Goal: Use online tool/utility: Utilize a website feature to perform a specific function

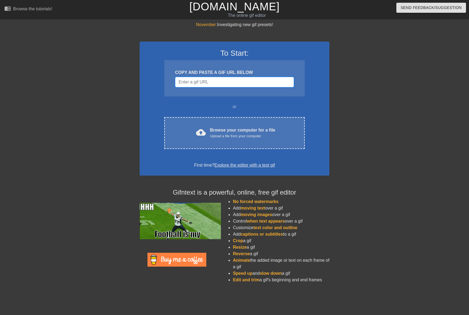
click at [207, 83] on input "Username" at bounding box center [234, 82] width 119 height 10
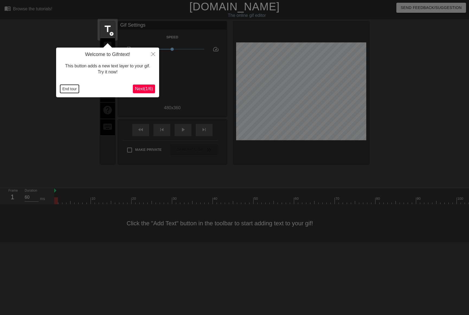
click at [72, 88] on button "End tour" at bounding box center [69, 89] width 19 height 8
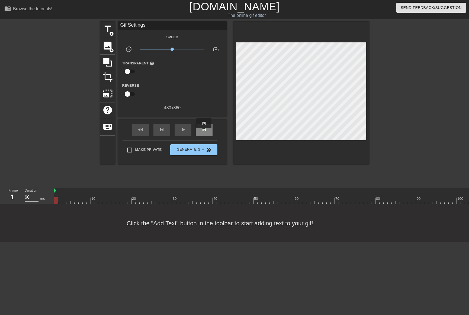
click at [204, 131] on span "skip_next" at bounding box center [204, 129] width 7 height 7
click at [205, 131] on span "skip_next" at bounding box center [204, 129] width 7 height 7
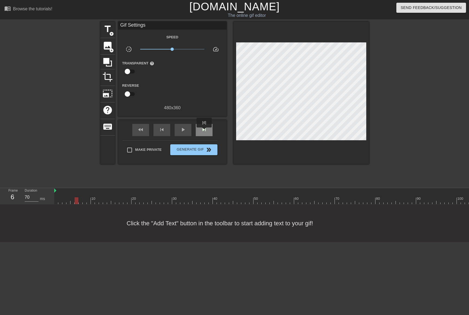
click at [205, 131] on span "skip_next" at bounding box center [204, 129] width 7 height 7
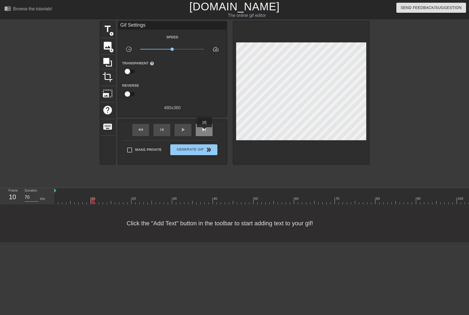
type input "60"
click at [205, 131] on span "skip_next" at bounding box center [204, 129] width 7 height 7
click at [159, 130] on span "skip_previous" at bounding box center [162, 129] width 7 height 7
click at [112, 33] on span "add_circle" at bounding box center [111, 33] width 5 height 5
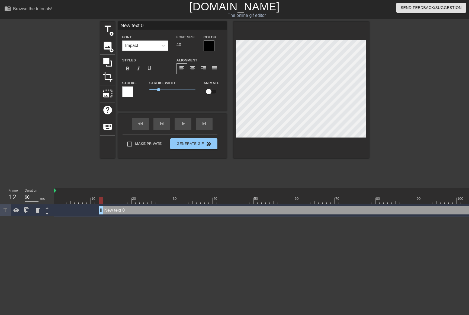
scroll to position [1, 1]
type input "T"
type textarea "T"
type input "Th"
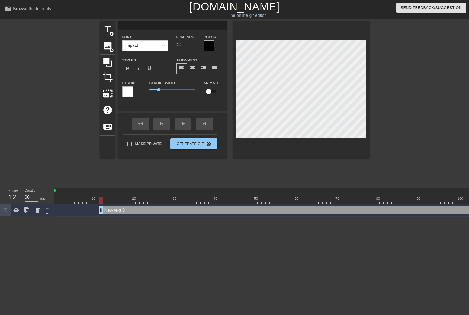
type textarea "Th"
type input "Tha"
type textarea "Tha"
type input "That"
type textarea "That"
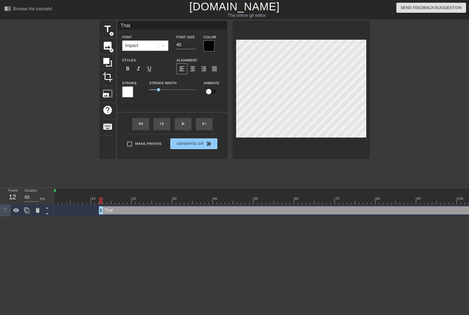
type input "That"
type textarea "That"
type input "That i"
type textarea "That i"
type input "That is"
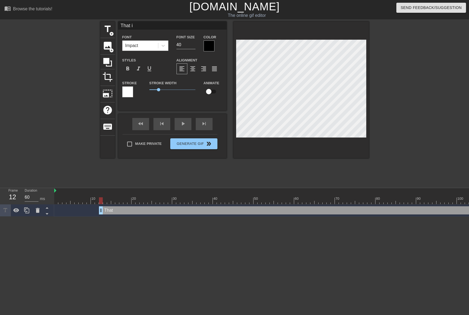
type textarea "That is"
type input "That is"
type textarea "That is"
type input "That is a"
type textarea "That is a"
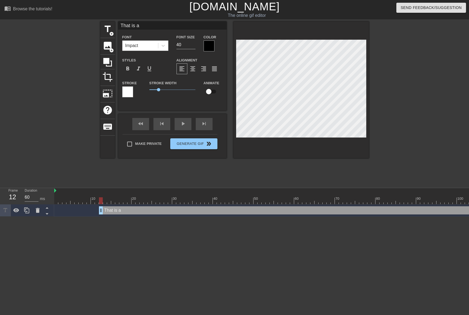
type input "That is a"
type textarea "That is a"
type input "That is a l"
type textarea "That is a l"
type input "That is a lo"
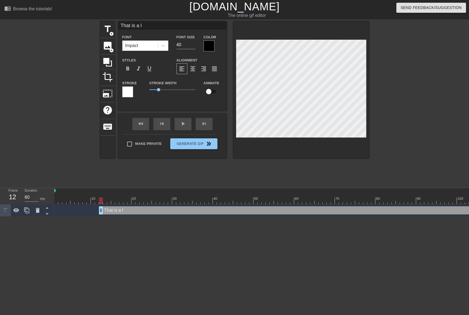
type textarea "That is a lo"
type input "That is a lot"
type textarea "That is a lot"
type input "That is a lot"
type textarea "That is a lot"
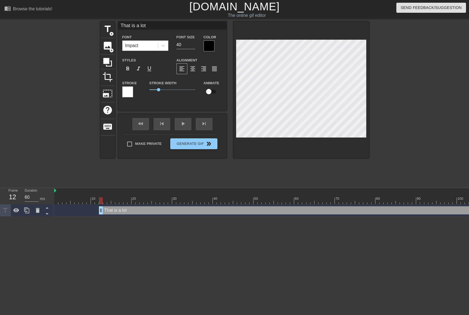
type input "That is a lot o"
type textarea "That is a lot o"
type input "That is a lot of"
type textarea "That is a lot of"
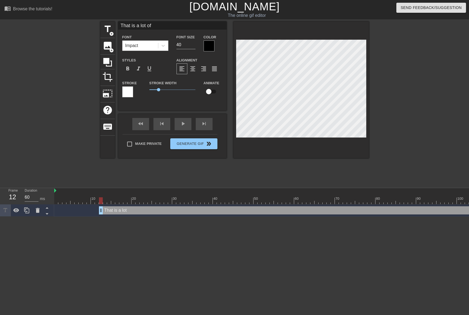
type input "That is a lot of"
type textarea "That is a lot of"
type input "That is a lot of l"
type textarea "That is a lot of l"
type input "That is a lot of li"
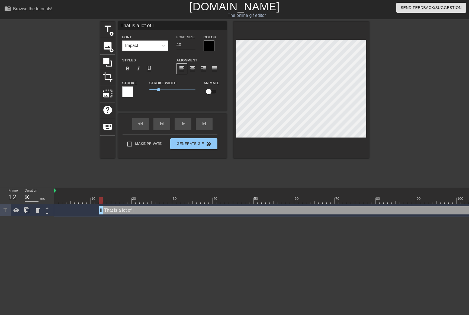
type textarea "That is a lot of li"
type input "That is a lot of liq"
type textarea "That is a lot of liq"
type input "That is a lot of liqu"
type textarea "That is a lot of liqu"
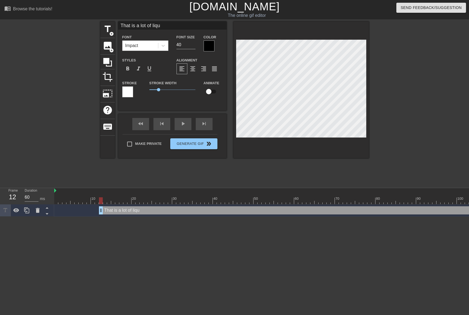
type input "That is a lot of liquo"
type textarea "That is a lot of liquo"
type input "That is a lot of liquor"
type textarea "That is a lot of liquor"
type input "That is a lot of liquor."
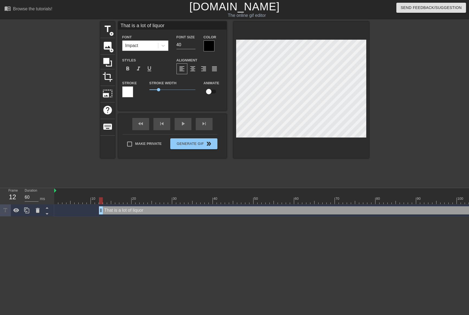
type textarea "That is a lot of liquor."
drag, startPoint x: 180, startPoint y: 44, endPoint x: 166, endPoint y: 45, distance: 14.1
click at [166, 45] on div "Font Impact Font Size 40 Color" at bounding box center [172, 43] width 109 height 18
type input "25"
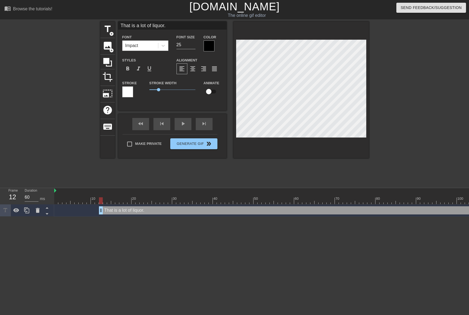
click at [207, 46] on div at bounding box center [209, 45] width 11 height 11
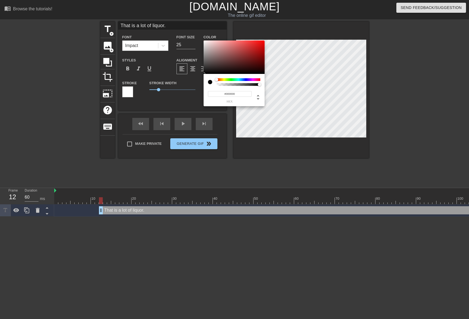
type input "#F2ECEC"
click at [205, 42] on div at bounding box center [234, 57] width 61 height 34
drag, startPoint x: 284, startPoint y: 144, endPoint x: 286, endPoint y: 141, distance: 4.4
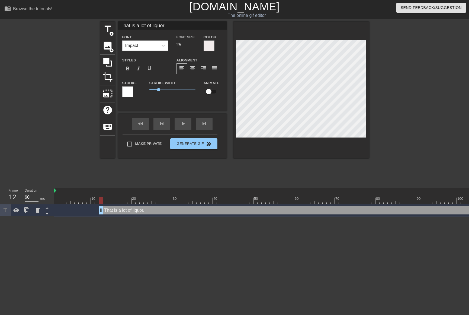
click at [131, 93] on div at bounding box center [127, 91] width 11 height 11
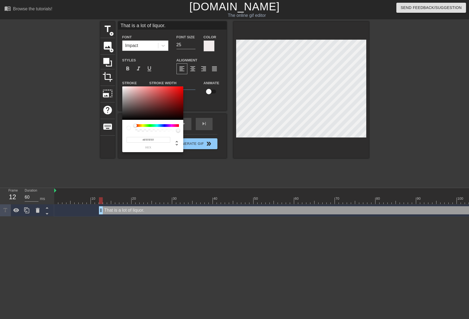
type input "#070707"
click at [124, 119] on div at bounding box center [152, 103] width 61 height 34
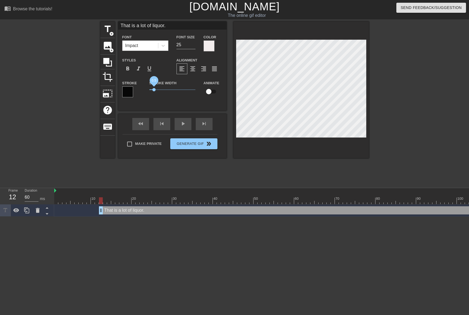
drag, startPoint x: 158, startPoint y: 89, endPoint x: 154, endPoint y: 89, distance: 4.6
click at [154, 89] on span "0.5" at bounding box center [154, 89] width 3 height 3
click at [257, 140] on div at bounding box center [302, 89] width 136 height 137
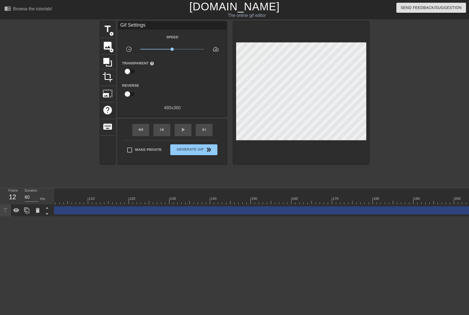
scroll to position [0, 555]
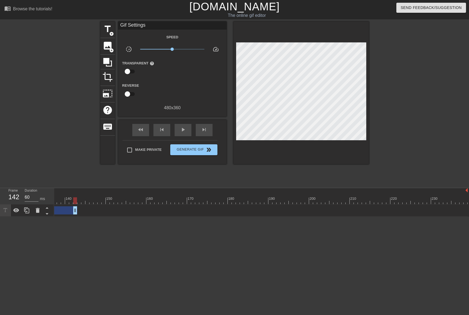
drag, startPoint x: 465, startPoint y: 211, endPoint x: 70, endPoint y: 199, distance: 395.6
click at [70, 199] on div "10 20 30 40 50 60 70 80 90 100 110 120 130 140 150 160" at bounding box center [261, 202] width 415 height 28
drag, startPoint x: 260, startPoint y: 205, endPoint x: 69, endPoint y: 204, distance: 191.1
click at [69, 204] on div "That is a lot of liquor. drag_handle drag_handle" at bounding box center [346, 210] width 969 height 12
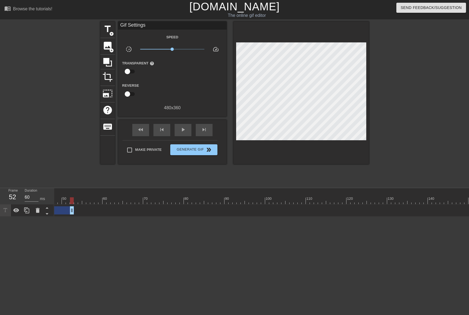
scroll to position [0, 0]
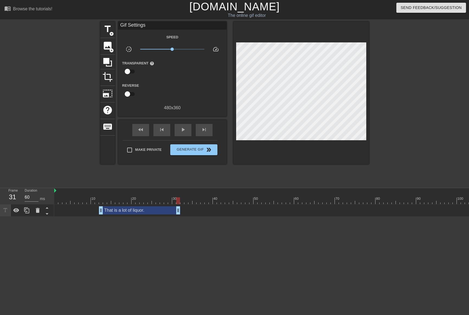
drag, startPoint x: 264, startPoint y: 211, endPoint x: 180, endPoint y: 203, distance: 84.5
click at [180, 203] on div "10 20 30 40 50 60 70 80 90 100 110 120 130 140 150 160" at bounding box center [261, 202] width 415 height 28
click at [137, 131] on div "fast_rewind" at bounding box center [140, 130] width 17 height 12
click at [179, 130] on div "play_arrow" at bounding box center [183, 130] width 17 height 12
click at [179, 130] on div "pause" at bounding box center [183, 130] width 17 height 12
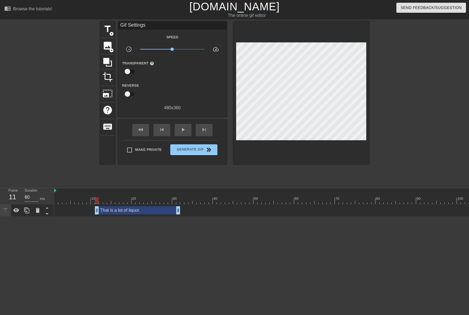
drag, startPoint x: 100, startPoint y: 207, endPoint x: 97, endPoint y: 207, distance: 3.3
click at [185, 131] on span "play_arrow" at bounding box center [183, 129] width 7 height 7
type input "60"
click at [185, 131] on span "pause" at bounding box center [183, 129] width 7 height 7
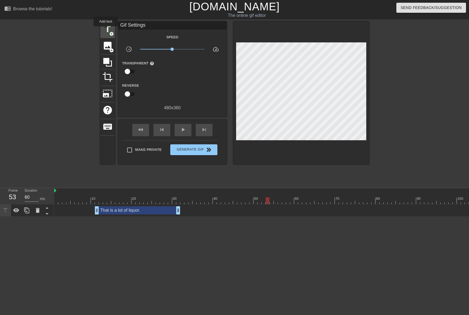
click at [106, 30] on span "title" at bounding box center [108, 29] width 10 height 10
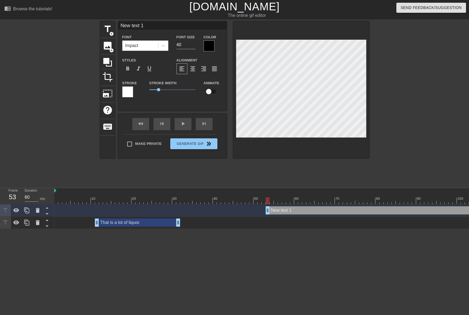
scroll to position [1, 1]
type input "Y"
type textarea "Y"
type input "Ye"
type textarea "Ye"
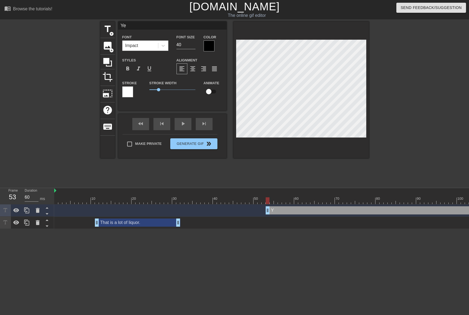
type input "Yea"
type textarea "Yea"
type input "Yeah"
type textarea "Yeah"
type input "Yeah!"
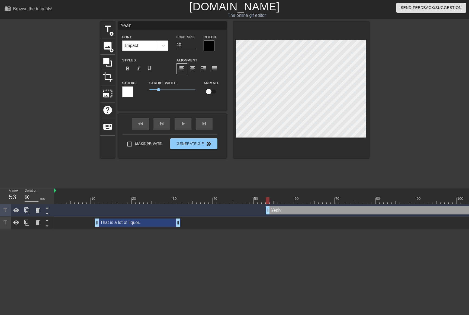
type textarea "Yeah!"
drag, startPoint x: 182, startPoint y: 44, endPoint x: 156, endPoint y: 45, distance: 26.3
click at [156, 45] on div "Font Impact Font Size 40 Color" at bounding box center [172, 43] width 109 height 18
type input "25"
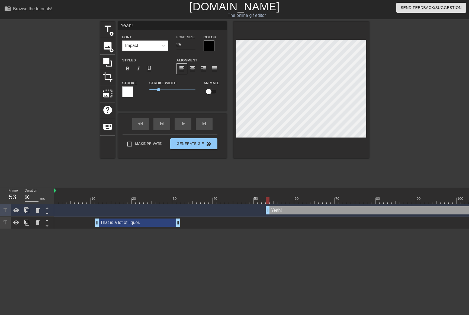
click at [217, 45] on div "Color" at bounding box center [213, 43] width 19 height 18
click at [213, 45] on div at bounding box center [209, 45] width 11 height 11
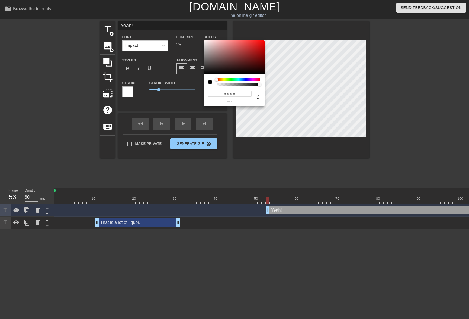
type input "#F8F3F3"
click at [205, 41] on div at bounding box center [234, 57] width 61 height 34
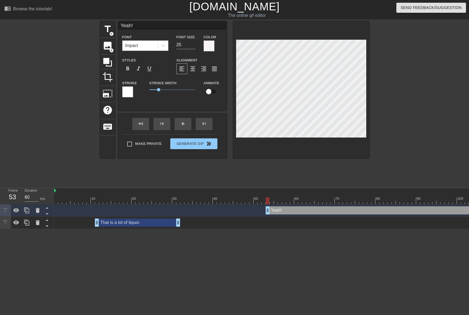
click at [133, 92] on div "Stroke" at bounding box center [131, 89] width 19 height 18
click at [131, 92] on div at bounding box center [127, 91] width 11 height 11
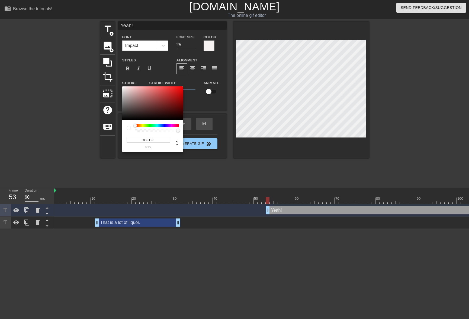
type input "#090909"
click at [124, 119] on div at bounding box center [152, 103] width 61 height 34
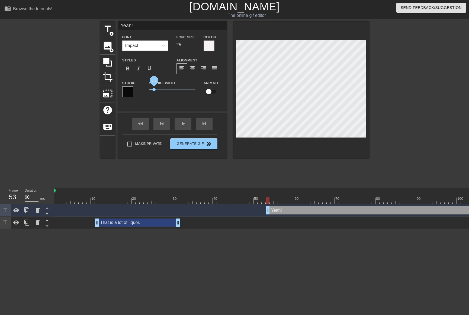
drag, startPoint x: 158, startPoint y: 90, endPoint x: 154, endPoint y: 90, distance: 4.3
click at [154, 90] on span "0.5" at bounding box center [154, 89] width 3 height 3
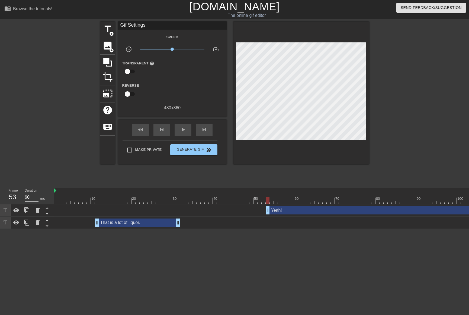
click at [285, 145] on div at bounding box center [302, 92] width 136 height 142
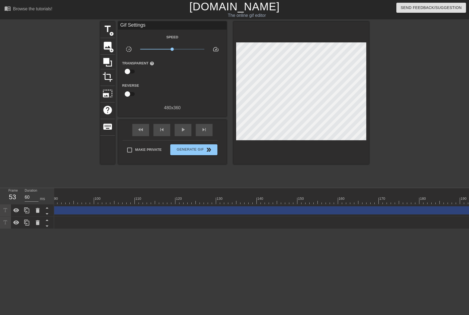
scroll to position [0, 555]
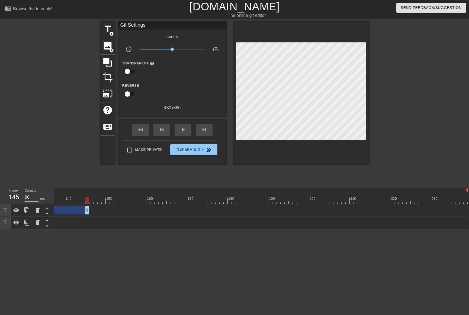
drag, startPoint x: 465, startPoint y: 212, endPoint x: 86, endPoint y: 214, distance: 379.1
drag, startPoint x: 450, startPoint y: 210, endPoint x: 94, endPoint y: 210, distance: 356.6
click at [131, 198] on div at bounding box center [439, 200] width 969 height 7
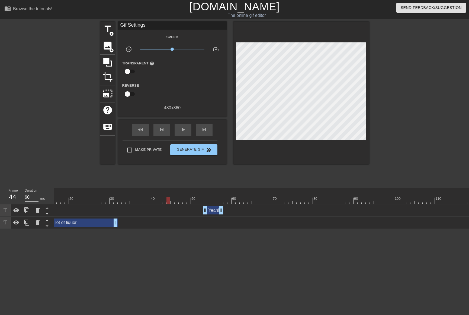
scroll to position [0, 59]
drag, startPoint x: 209, startPoint y: 210, endPoint x: 153, endPoint y: 205, distance: 56.3
drag, startPoint x: 225, startPoint y: 209, endPoint x: 196, endPoint y: 204, distance: 29.5
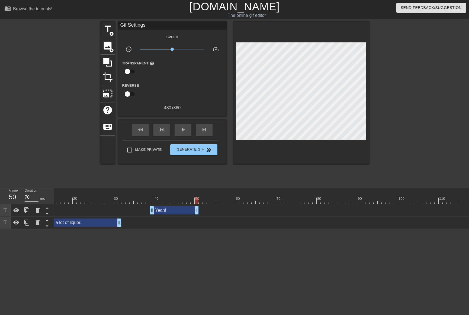
click at [196, 204] on div "10 20 30 40 50 60 70 80 90 100 110 120 130 140 150 160" at bounding box center [261, 208] width 415 height 41
type input "60"
click at [109, 27] on span "title" at bounding box center [108, 29] width 10 height 10
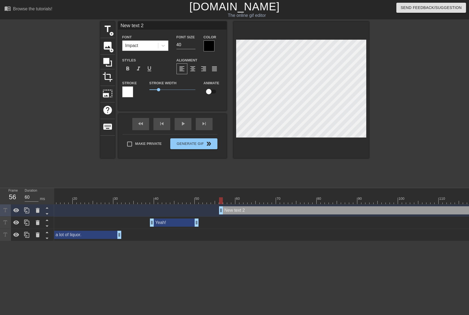
scroll to position [1, 1]
type input "A"
type textarea "A"
type input "An"
type textarea "An"
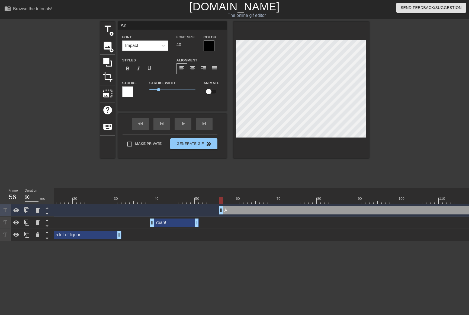
type input "And"
type textarea "And"
type input "And"
type textarea "And"
type input "And a"
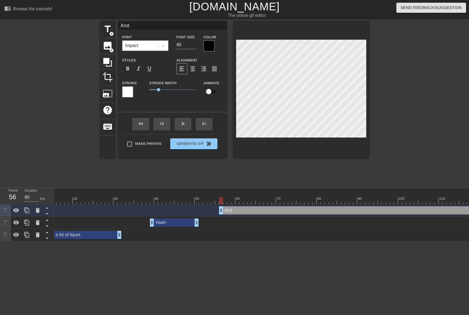
type textarea "And a"
type input "And a"
type textarea "And a"
type input "And a d"
type textarea "And a d"
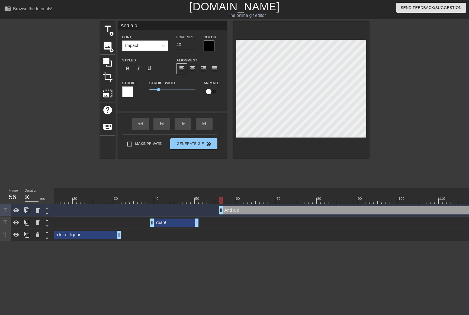
type input "And a da"
type textarea "And a da"
type input "And a dar"
type textarea "And a dar"
type input "And a dart"
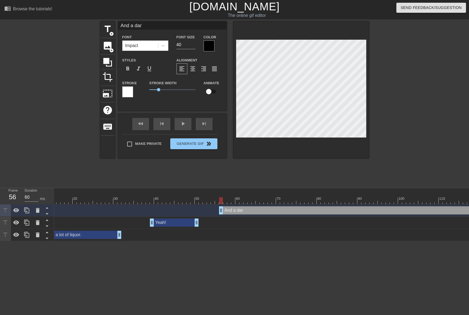
type textarea "And a dart"
type input "And a dart"
type textarea "And a dart"
type input "And a dart b"
type textarea "And a dart b"
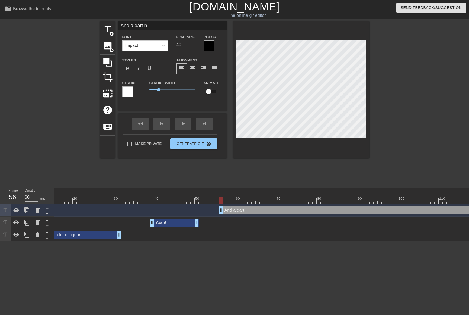
type input "And a dart bo"
type textarea "And a dart bo"
type input "And a dart boa"
type textarea "And a dart boa"
type input "And a dart boar"
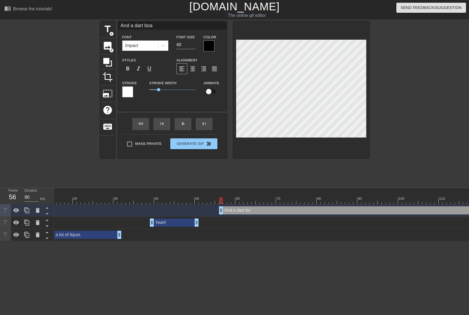
type textarea "And a dart boar"
type input "And a dart board"
type textarea "And a dart board"
type input "And a dart board."
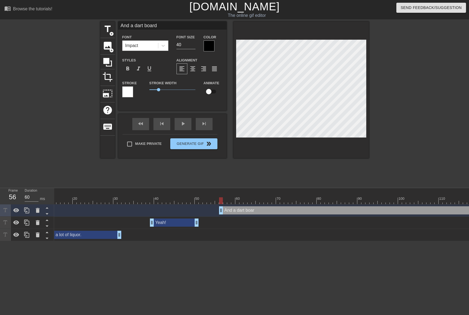
type textarea "And a dart board."
drag, startPoint x: 182, startPoint y: 45, endPoint x: 147, endPoint y: 45, distance: 35.3
click at [147, 45] on div "Font Impact Font Size 40 Color" at bounding box center [172, 43] width 109 height 18
type input "25"
click at [209, 46] on div at bounding box center [209, 45] width 11 height 11
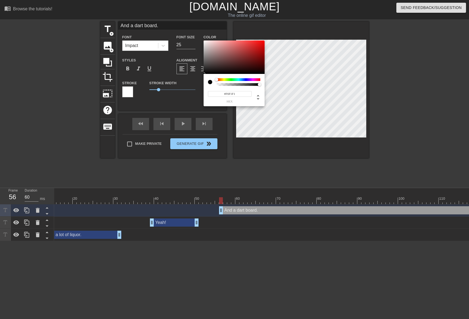
type input "#F6F0F0"
click at [205, 42] on div at bounding box center [234, 57] width 61 height 34
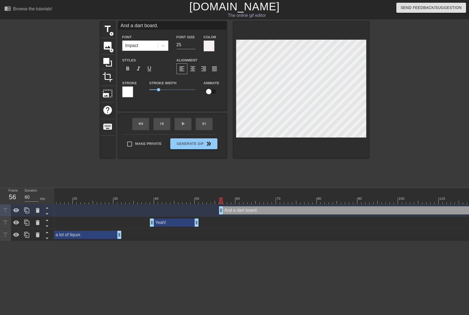
click at [132, 90] on div at bounding box center [127, 91] width 11 height 11
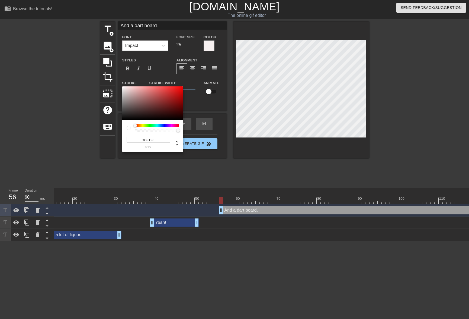
type input "#090909"
click at [124, 119] on div at bounding box center [152, 103] width 61 height 34
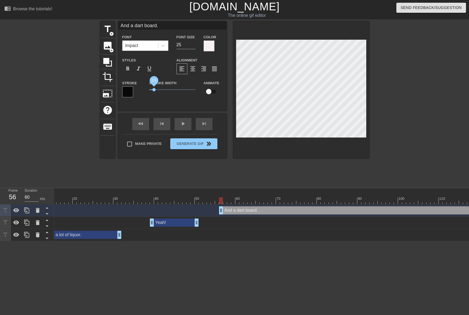
drag, startPoint x: 159, startPoint y: 89, endPoint x: 154, endPoint y: 90, distance: 4.9
click at [154, 90] on span "0.5" at bounding box center [154, 89] width 3 height 3
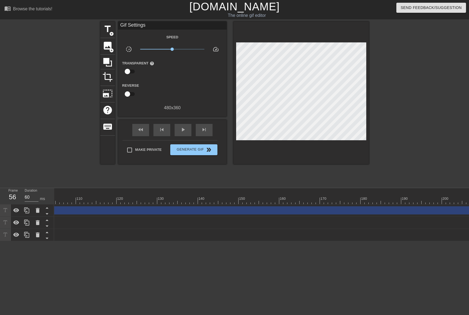
scroll to position [0, 555]
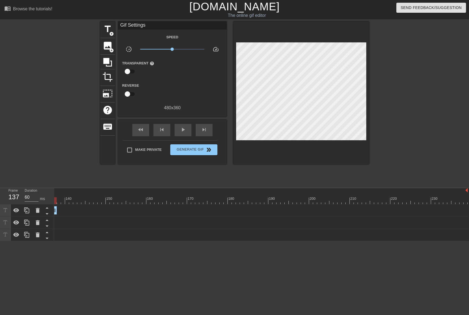
drag, startPoint x: 466, startPoint y: 211, endPoint x: 54, endPoint y: 182, distance: 413.0
click at [54, 182] on div "menu_book Browse the tutorials! [DOMAIN_NAME] The online gif editor Send Feedba…" at bounding box center [234, 120] width 469 height 241
click at [68, 241] on div "10 20 30 40 50 60 70 80 90 100 110 120 130 140 150 160" at bounding box center [261, 214] width 415 height 53
drag, startPoint x: 418, startPoint y: 210, endPoint x: 103, endPoint y: 198, distance: 315.3
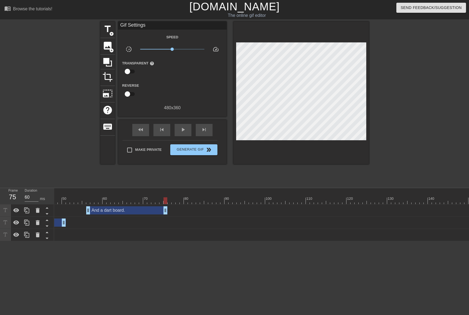
click at [164, 205] on div "And a dart board. drag_handle drag_handle" at bounding box center [346, 210] width 969 height 12
click at [74, 196] on div at bounding box center [76, 196] width 4 height 7
click at [181, 131] on span "play_arrow" at bounding box center [183, 129] width 7 height 7
click at [181, 131] on span "pause" at bounding box center [183, 129] width 7 height 7
click at [72, 200] on div at bounding box center [346, 200] width 969 height 7
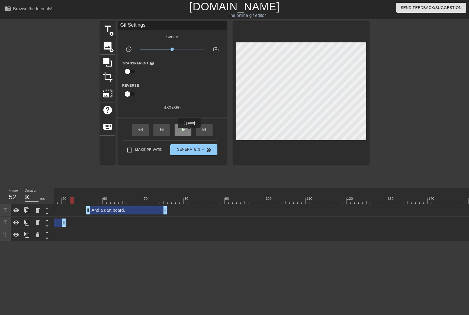
click at [189, 131] on div "play_arrow" at bounding box center [183, 130] width 17 height 12
click at [189, 131] on div "pause" at bounding box center [183, 130] width 17 height 12
click at [63, 198] on div at bounding box center [346, 200] width 969 height 7
click at [185, 129] on span "play_arrow" at bounding box center [183, 129] width 7 height 7
click at [185, 129] on span "pause" at bounding box center [183, 129] width 7 height 7
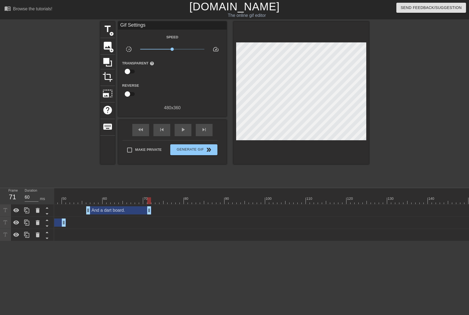
drag, startPoint x: 166, startPoint y: 211, endPoint x: 148, endPoint y: 211, distance: 17.9
drag, startPoint x: 88, startPoint y: 211, endPoint x: 85, endPoint y: 211, distance: 3.3
click at [71, 201] on div at bounding box center [346, 200] width 969 height 7
click at [183, 131] on span "play_arrow" at bounding box center [183, 129] width 7 height 7
type input "60"
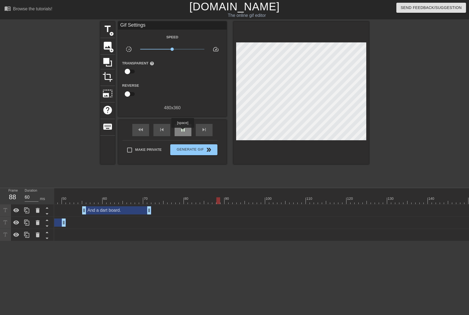
click at [183, 131] on span "pause" at bounding box center [183, 129] width 7 height 7
click at [154, 200] on div at bounding box center [346, 200] width 969 height 7
click at [108, 30] on span "title" at bounding box center [108, 29] width 10 height 10
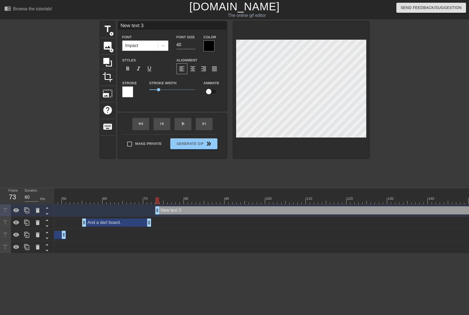
scroll to position [1, 1]
type input "t"
type textarea "t"
type input "th"
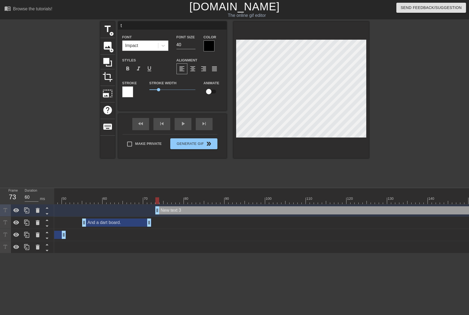
type textarea "th"
type input "tha"
type textarea "tha"
type input "that"
type textarea "that"
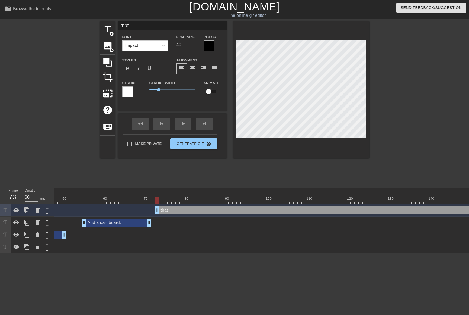
type input "tha"
type textarea "tha"
type input "th"
type textarea "th"
type input "t"
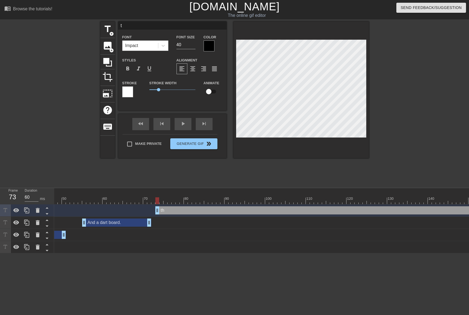
type textarea "t"
type input "T"
type textarea "T"
type input "Th"
type textarea "Th"
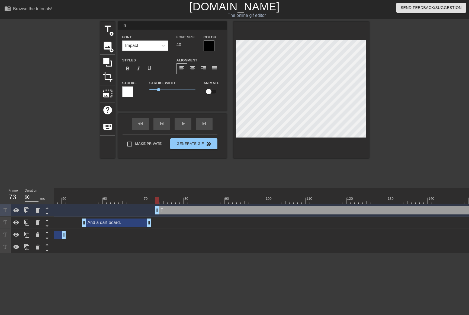
type input "Tha"
type textarea "Tha"
type input "That"
type textarea "That"
type input "That'"
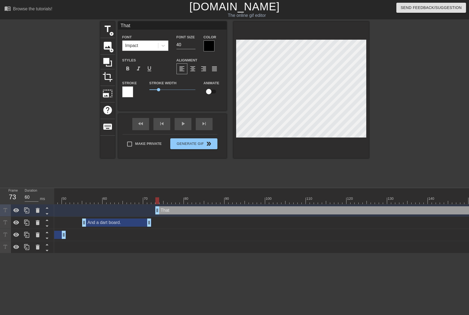
type textarea "That'"
type input "That's"
type textarea "That's"
type input "That's"
type textarea "That's"
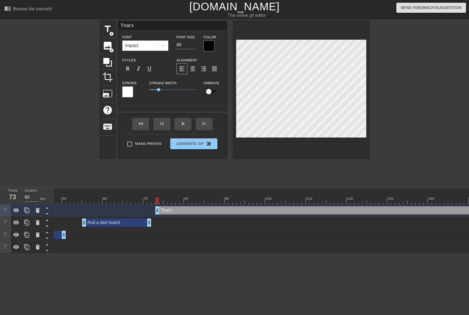
type input "That's h"
type textarea "That's h"
type input "That's ho"
type textarea "That's ho"
type input "That's how"
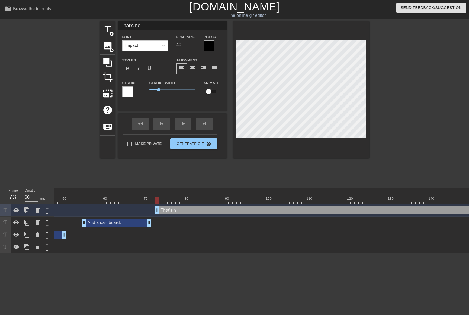
type textarea "That's how"
type input "That's how"
type textarea "That's how"
type input "That's how w"
type textarea "That's how w"
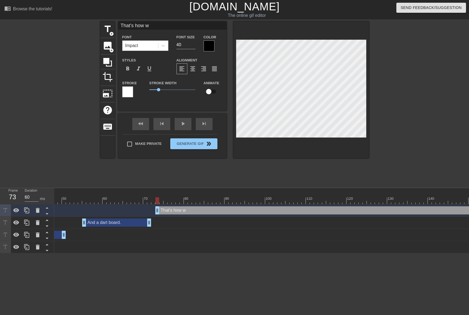
type input "That's how we"
type textarea "That's how we"
type input "That's how we"
type textarea "That's how we"
type input "That's how we d"
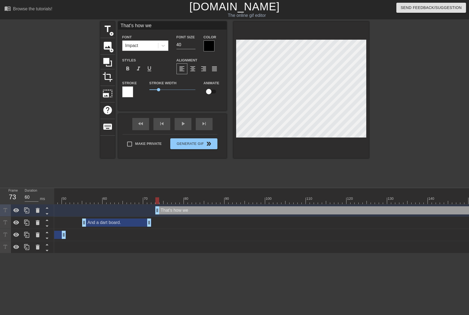
type textarea "That's how we d"
type input "That's how we do"
type textarea "That's how we do"
type input "That's how we do"
type textarea "That's how we do"
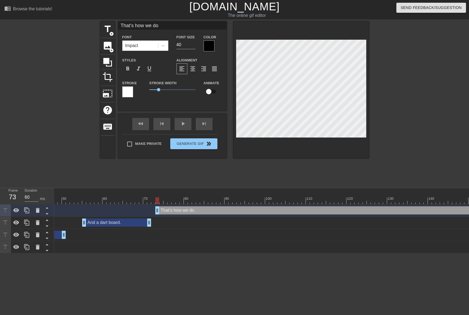
type input "That's how we do i"
type textarea "That's how we do i"
type input "That's how we do it"
type textarea "That's how we do it"
type input "That's how we do it"
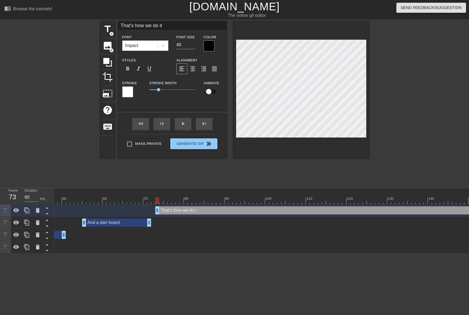
type textarea "That's how we do it"
type input "That's how we do it i"
type textarea "That's how we do it i"
type input "That's how we do it in"
type textarea "That's how we do it in"
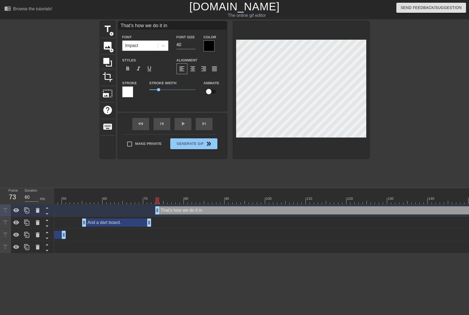
type input "That's how we do it in"
type textarea "That's how we do it in"
type input "That's how we do it in T"
type textarea "That's how we do it in T"
type input "That's how we do it in Th"
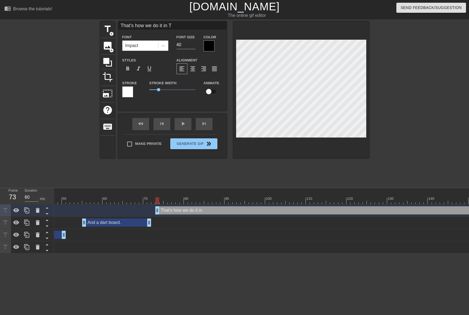
type textarea "That's how we do it in Th"
type input "That's how we do it in The"
type textarea "That's how we do it in The"
type input "That's how we do it in The"
type textarea "That's how we do it in The"
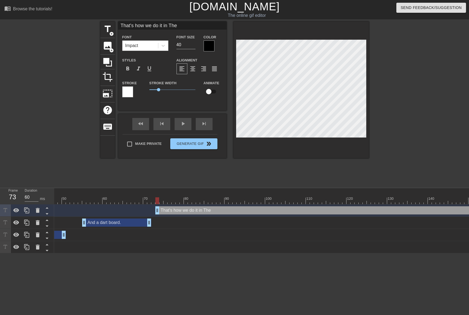
type input "That's how we do it in The L"
type textarea "That's how we do it in The L"
type input "That's how we do it in The Lo"
type textarea "That's how we do it in The Lo"
type input "That's how we do it in The [PERSON_NAME]"
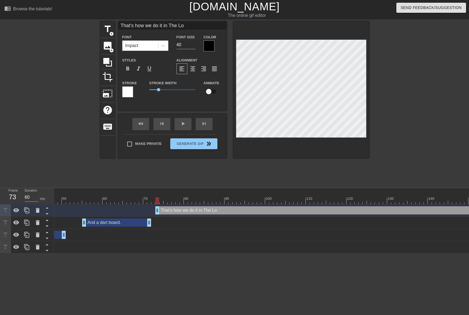
type textarea "That's how we do it in The [PERSON_NAME]"
type input "That's how we do it in The [PERSON_NAME]!"
type textarea "That's how we do it in The [PERSON_NAME]!"
drag, startPoint x: 180, startPoint y: 44, endPoint x: 162, endPoint y: 44, distance: 17.4
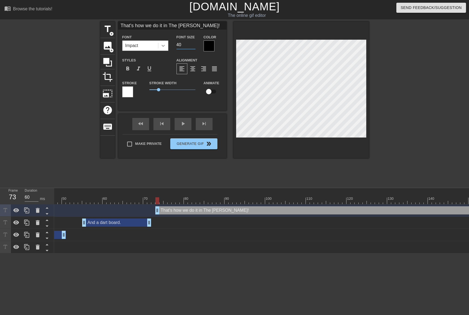
click at [163, 44] on div "Font Impact Font Size 40 Color" at bounding box center [172, 43] width 109 height 18
type input "25"
click at [209, 46] on div at bounding box center [209, 45] width 11 height 11
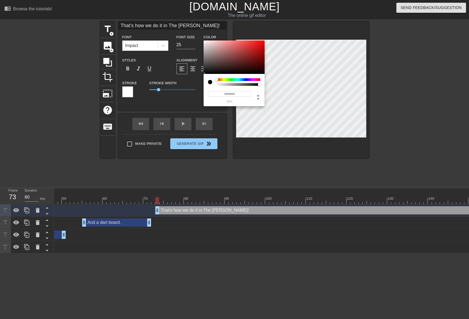
type input "#FAF5F5"
click at [205, 41] on div at bounding box center [234, 57] width 61 height 34
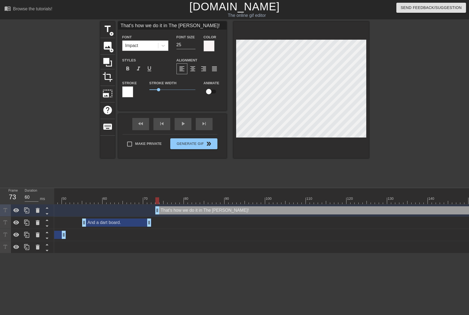
click at [128, 92] on div at bounding box center [127, 91] width 11 height 11
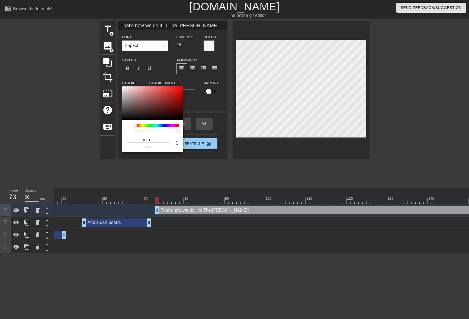
type input "#070707"
click at [124, 119] on div at bounding box center [152, 103] width 61 height 34
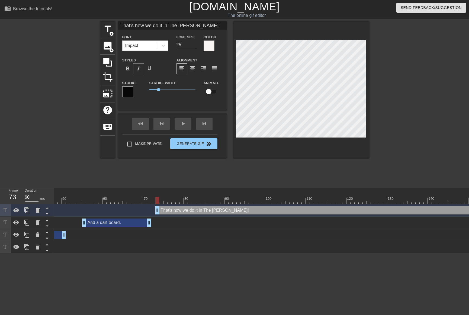
click at [141, 67] on span "format_italic" at bounding box center [138, 68] width 7 height 7
drag, startPoint x: 159, startPoint y: 88, endPoint x: 154, endPoint y: 89, distance: 5.2
click at [154, 89] on span "0.5" at bounding box center [154, 89] width 3 height 3
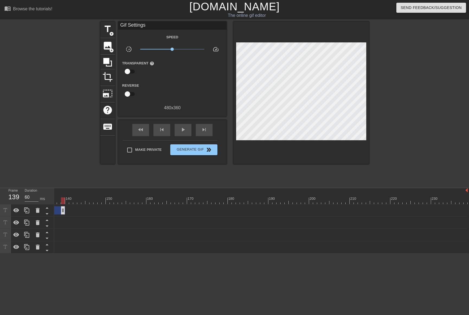
drag, startPoint x: 466, startPoint y: 212, endPoint x: 62, endPoint y: 209, distance: 403.8
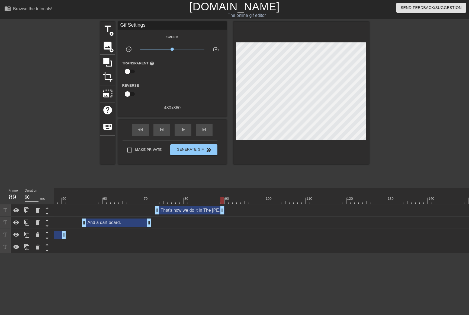
drag, startPoint x: 426, startPoint y: 211, endPoint x: 221, endPoint y: 192, distance: 206.0
click at [221, 192] on div "10 20 30 40 50 60 70 80 90 100 110 120 130 140 150 160" at bounding box center [261, 220] width 415 height 65
click at [141, 195] on div at bounding box center [141, 196] width 4 height 7
click at [185, 132] on span "play_arrow" at bounding box center [183, 129] width 7 height 7
type input "60"
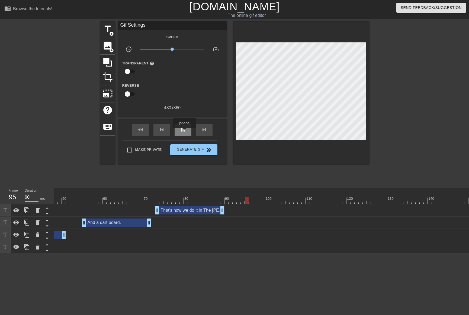
click at [185, 132] on span "pause" at bounding box center [183, 129] width 7 height 7
click at [108, 28] on span "title" at bounding box center [108, 29] width 10 height 10
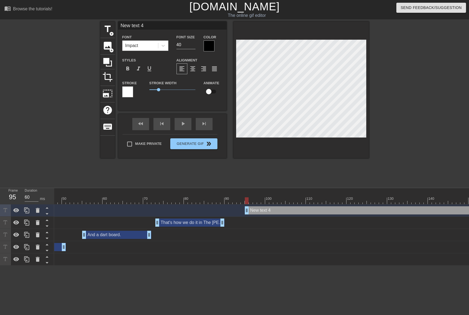
scroll to position [1, 1]
type input "O"
type textarea "O"
type input "OR"
type textarea "OR"
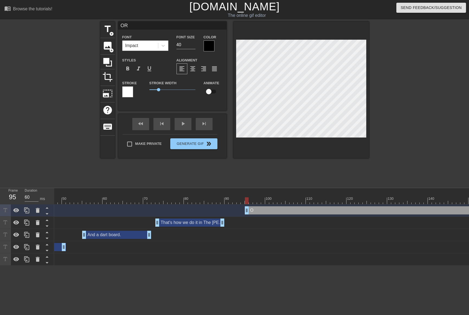
scroll to position [1, 1]
type input "OR"
type textarea "OR"
type input "OR d"
type textarea "OR d"
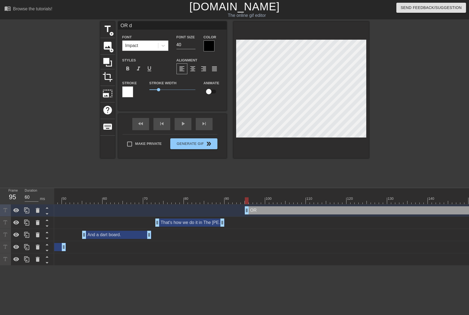
type input "OR di"
type textarea "OR di"
type input "OR did"
type textarea "OR did"
type input "OR di"
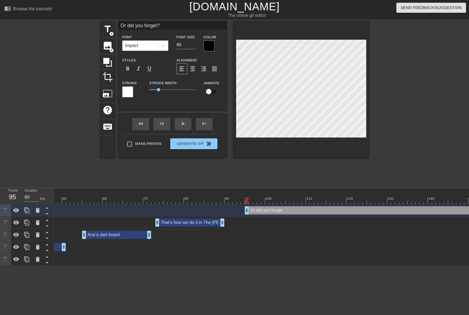
scroll to position [1, 2]
drag, startPoint x: 188, startPoint y: 45, endPoint x: 171, endPoint y: 45, distance: 16.6
click at [171, 45] on div "Font Impact Font Size 40 Color" at bounding box center [172, 43] width 109 height 18
click at [209, 47] on div at bounding box center [209, 45] width 11 height 11
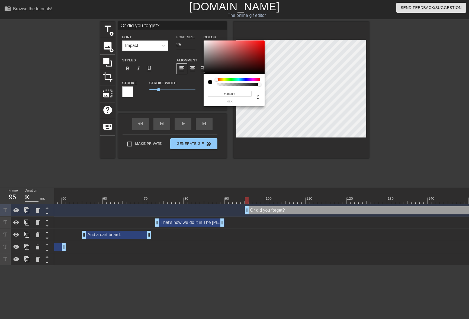
click at [205, 41] on div at bounding box center [234, 57] width 61 height 34
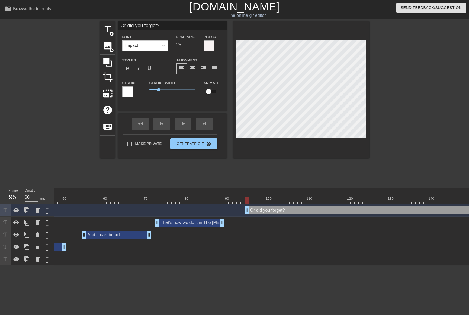
click at [126, 89] on div at bounding box center [127, 91] width 11 height 11
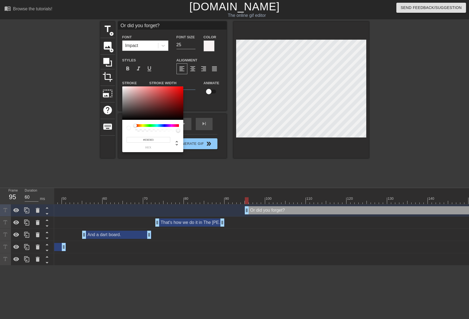
click at [123, 119] on div at bounding box center [152, 103] width 61 height 34
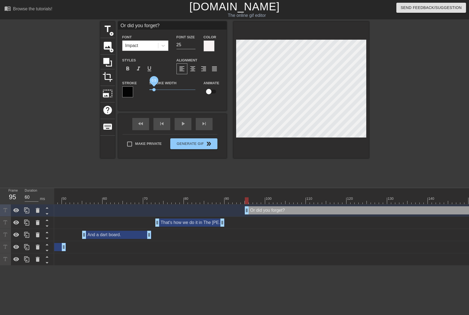
drag, startPoint x: 160, startPoint y: 89, endPoint x: 154, endPoint y: 90, distance: 5.5
click at [154, 90] on span "0.5" at bounding box center [154, 89] width 3 height 3
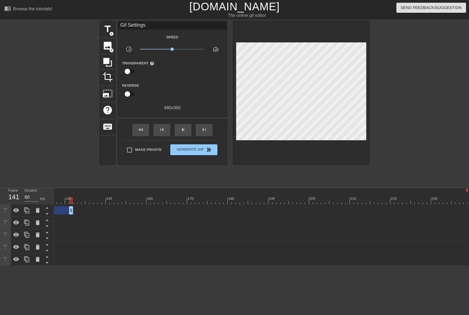
drag, startPoint x: 466, startPoint y: 211, endPoint x: 65, endPoint y: 226, distance: 401.1
click at [76, 265] on div "10 20 30 40 50 60 70 80 90 100 110 120 130 140 150 160" at bounding box center [261, 226] width 415 height 77
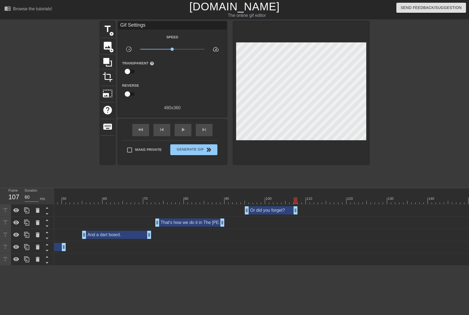
drag, startPoint x: 430, startPoint y: 210, endPoint x: 294, endPoint y: 198, distance: 136.2
click at [294, 198] on div "10 20 30 40 50 60 70 80 90 100 110 120 130 140 150 160" at bounding box center [261, 226] width 415 height 77
click at [233, 196] on div at bounding box center [235, 196] width 4 height 7
drag, startPoint x: 246, startPoint y: 210, endPoint x: 240, endPoint y: 209, distance: 6.2
click at [223, 199] on div at bounding box center [346, 200] width 969 height 7
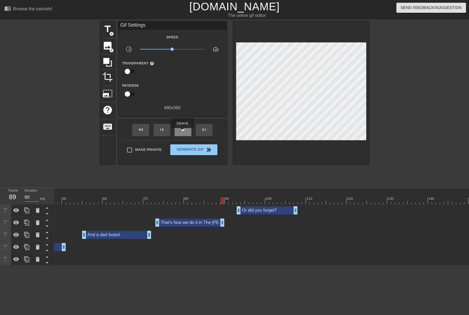
click at [182, 132] on span "play_arrow" at bounding box center [183, 129] width 7 height 7
click at [182, 131] on span "pause" at bounding box center [183, 129] width 7 height 7
drag, startPoint x: 238, startPoint y: 207, endPoint x: 235, endPoint y: 207, distance: 2.7
click at [222, 200] on div at bounding box center [346, 200] width 969 height 7
click at [182, 129] on span "play_arrow" at bounding box center [183, 129] width 7 height 7
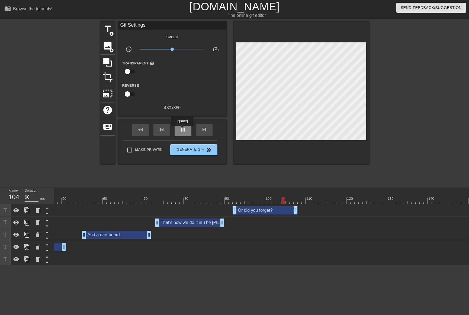
click at [182, 129] on span "pause" at bounding box center [183, 129] width 7 height 7
drag, startPoint x: 235, startPoint y: 212, endPoint x: 238, endPoint y: 212, distance: 3.0
click at [215, 199] on div at bounding box center [346, 200] width 969 height 7
click at [182, 131] on span "play_arrow" at bounding box center [183, 129] width 7 height 7
click at [182, 131] on span "pause" at bounding box center [183, 129] width 7 height 7
